Goal: Information Seeking & Learning: Learn about a topic

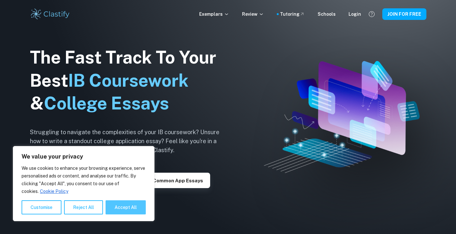
click at [124, 204] on button "Accept All" at bounding box center [125, 208] width 40 height 14
checkbox input "true"
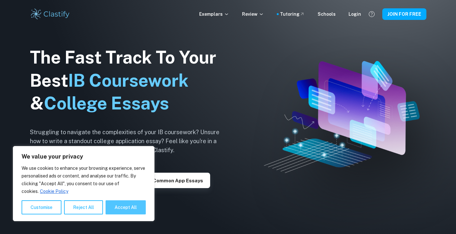
checkbox input "true"
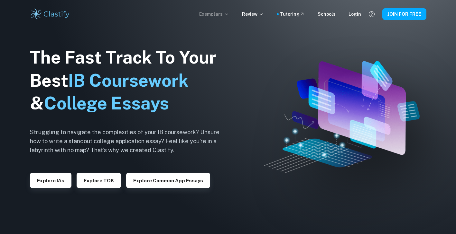
click at [228, 13] on icon at bounding box center [226, 14] width 5 height 5
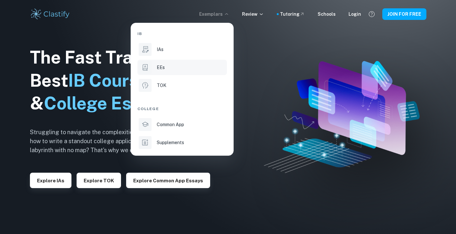
click at [193, 68] on div "EEs" at bounding box center [191, 67] width 69 height 7
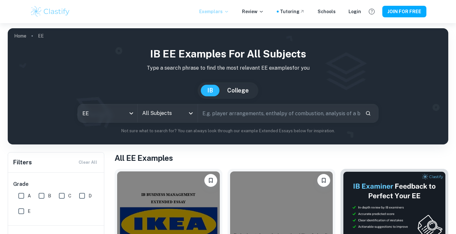
click at [166, 122] on div "All Subjects" at bounding box center [168, 114] width 60 height 18
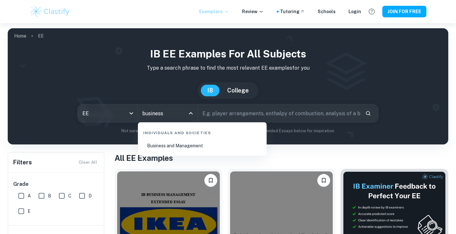
click at [172, 146] on li "Business and Management" at bounding box center [202, 146] width 123 height 15
type input "Business and Management"
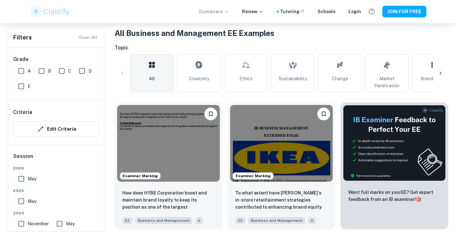
scroll to position [123, 0]
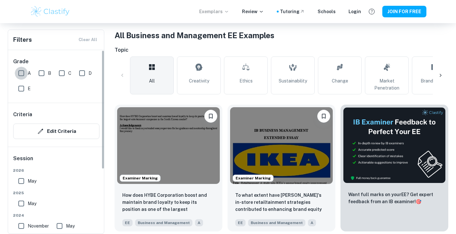
click at [18, 74] on input "A" at bounding box center [21, 73] width 13 height 13
checkbox input "true"
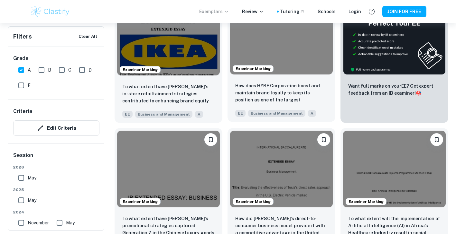
scroll to position [287, 0]
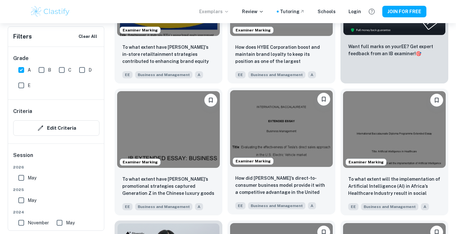
click at [255, 123] on img at bounding box center [281, 128] width 103 height 77
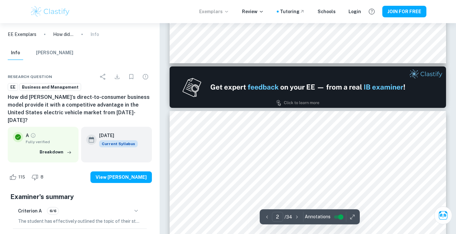
type input "1"
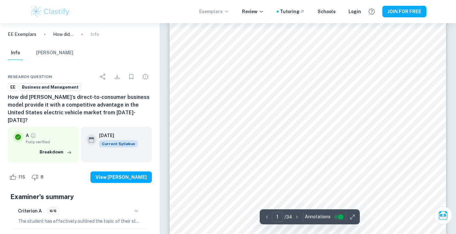
scroll to position [108, 0]
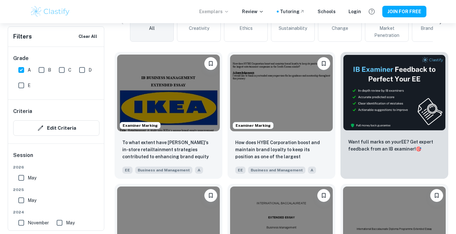
scroll to position [198, 0]
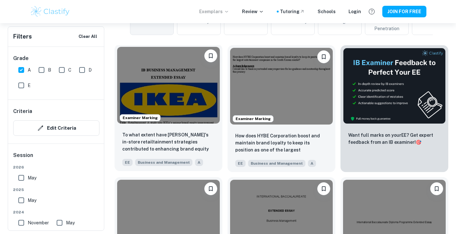
click at [169, 59] on img at bounding box center [168, 85] width 103 height 77
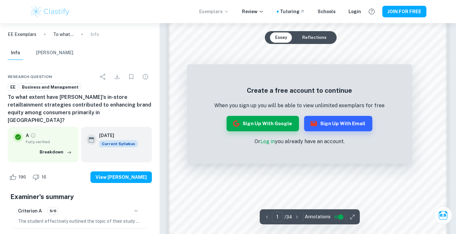
scroll to position [285, 0]
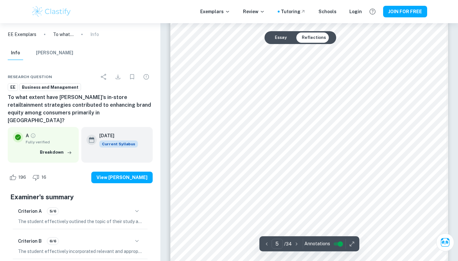
scroll to position [1702, 0]
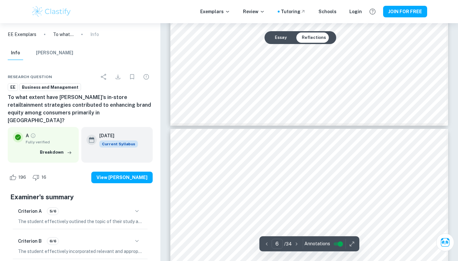
type input "7"
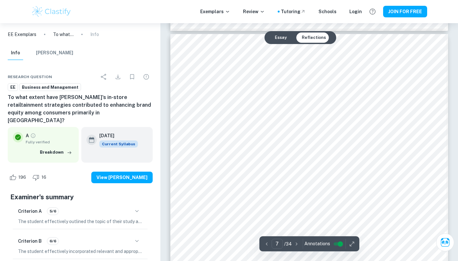
scroll to position [2460, 0]
